Goal: Information Seeking & Learning: Learn about a topic

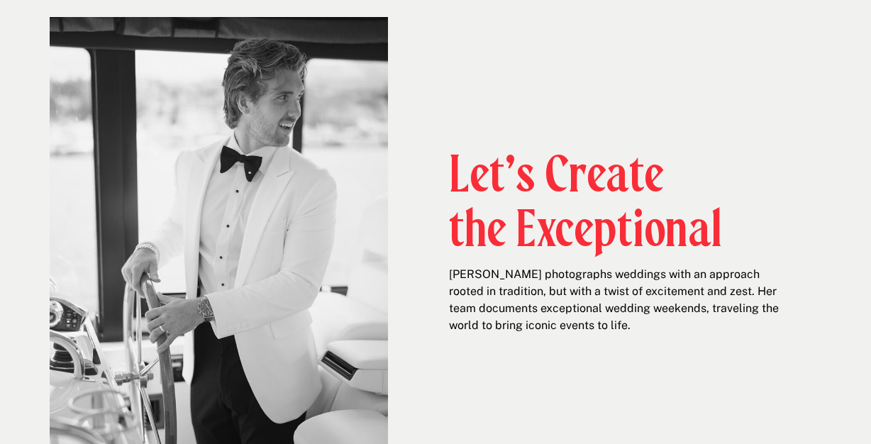
scroll to position [608, 0]
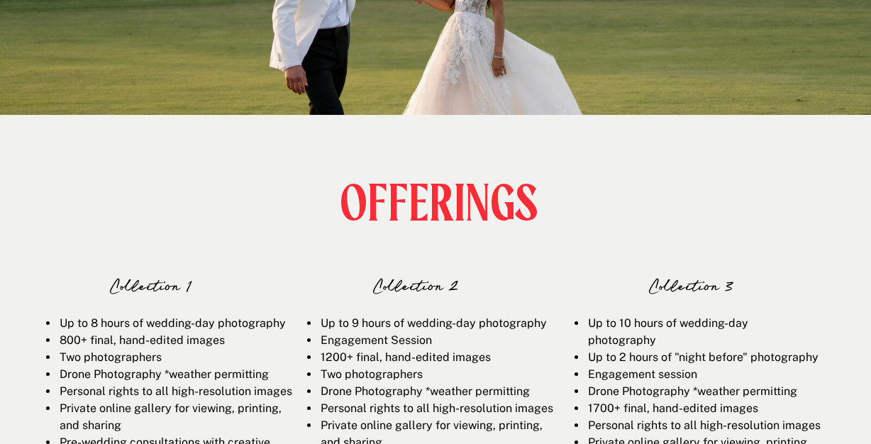
scroll to position [1477, 0]
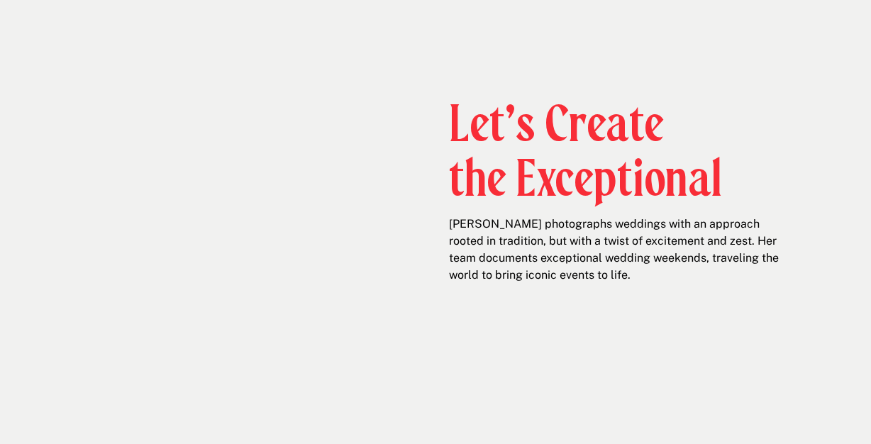
scroll to position [661, 0]
